Goal: Task Accomplishment & Management: Complete application form

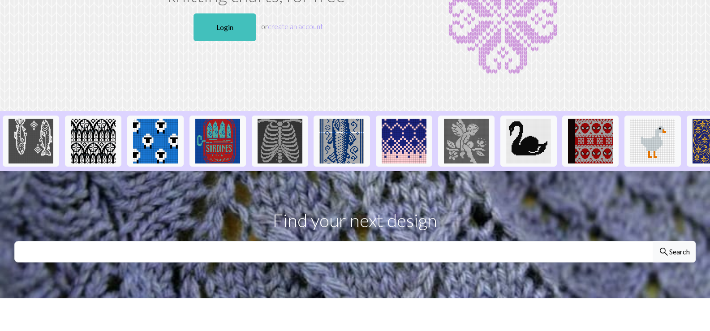
scroll to position [134, 0]
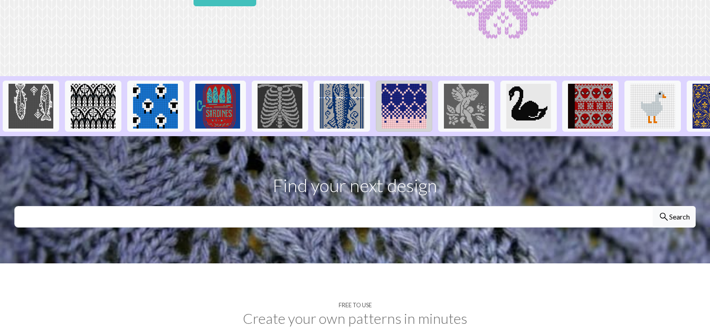
click at [410, 103] on img at bounding box center [403, 106] width 45 height 45
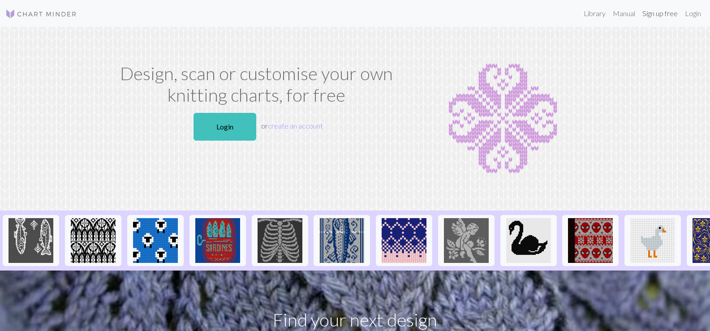
click at [661, 10] on link "Sign up free" at bounding box center [659, 13] width 43 height 18
